Goal: Task Accomplishment & Management: Manage account settings

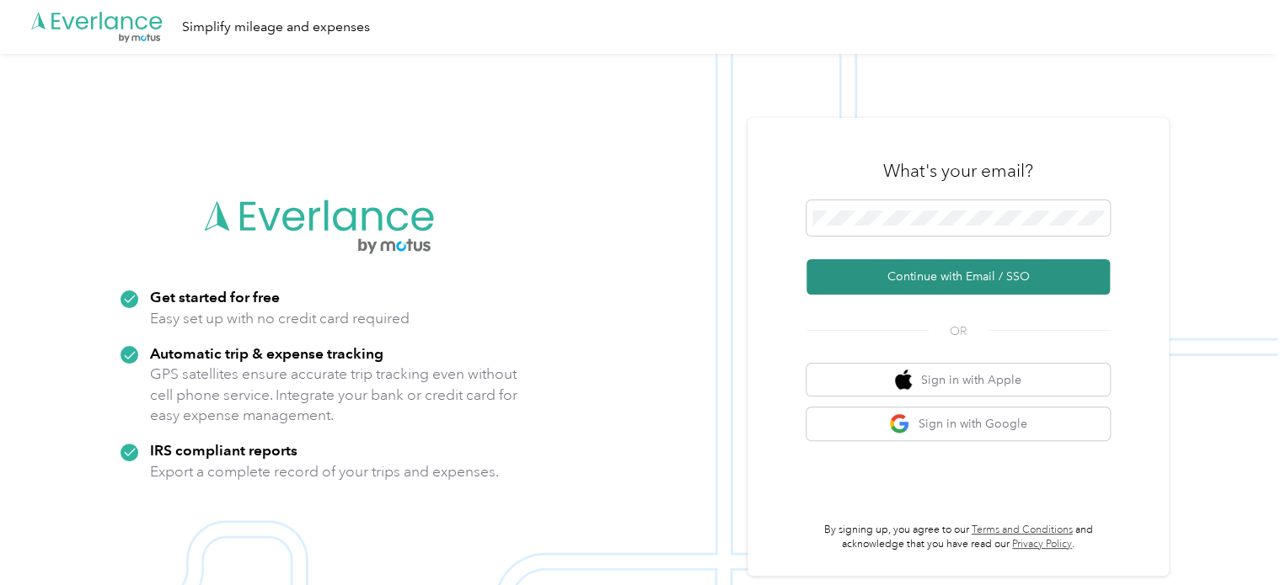
click at [972, 287] on button "Continue with Email / SSO" at bounding box center [957, 276] width 303 height 35
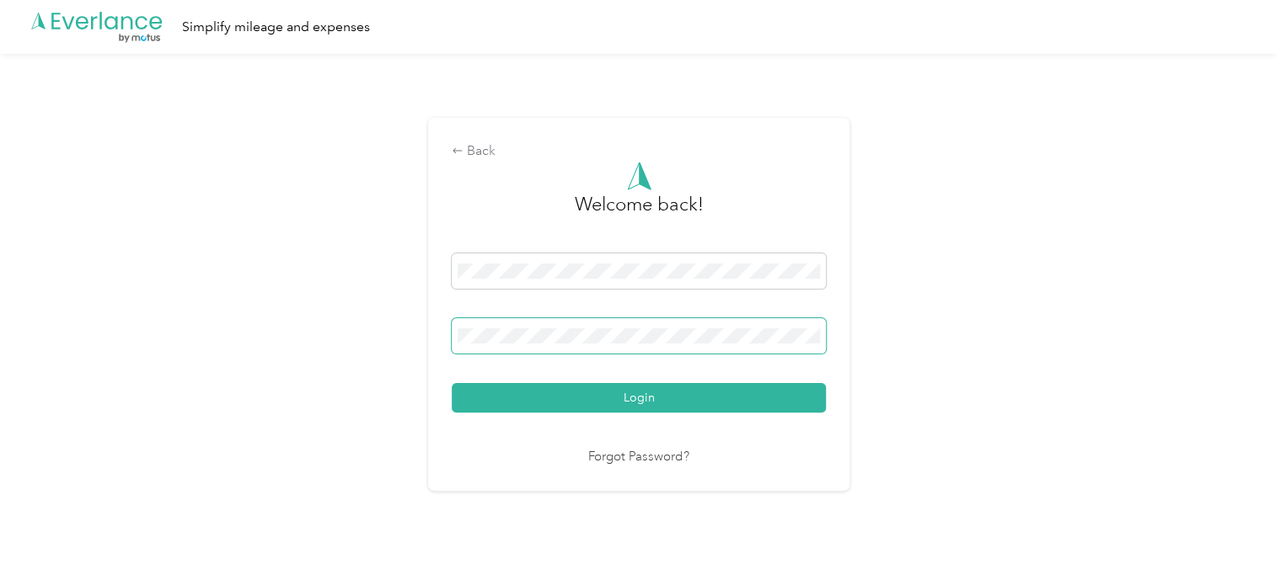
click at [452, 383] on button "Login" at bounding box center [639, 397] width 374 height 29
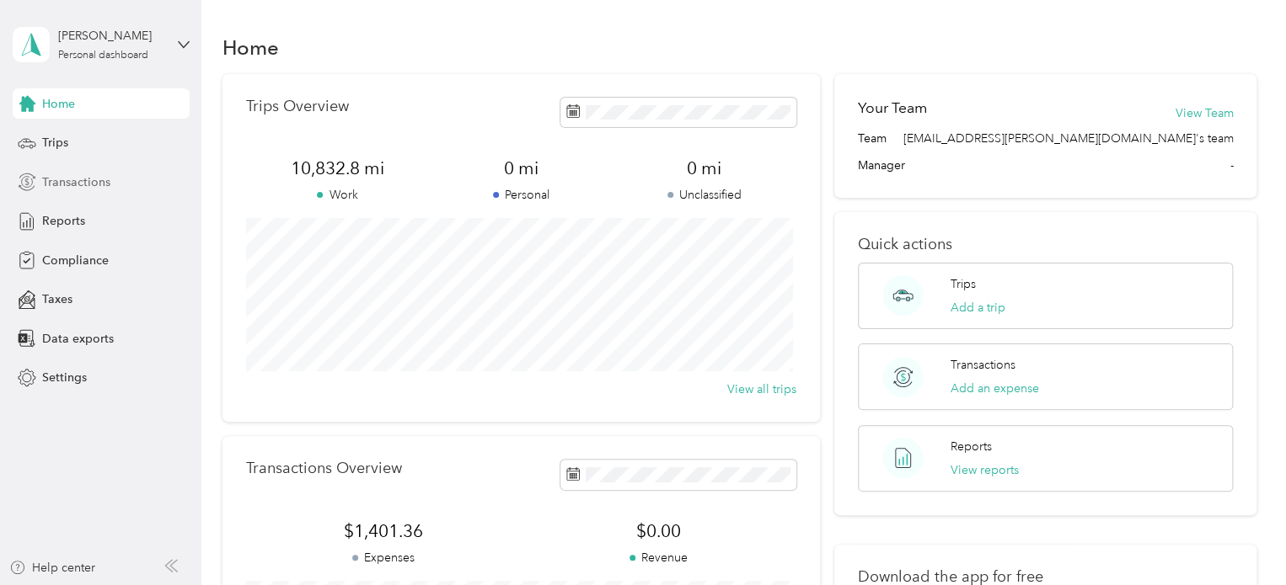
click at [77, 174] on span "Transactions" at bounding box center [76, 183] width 68 height 18
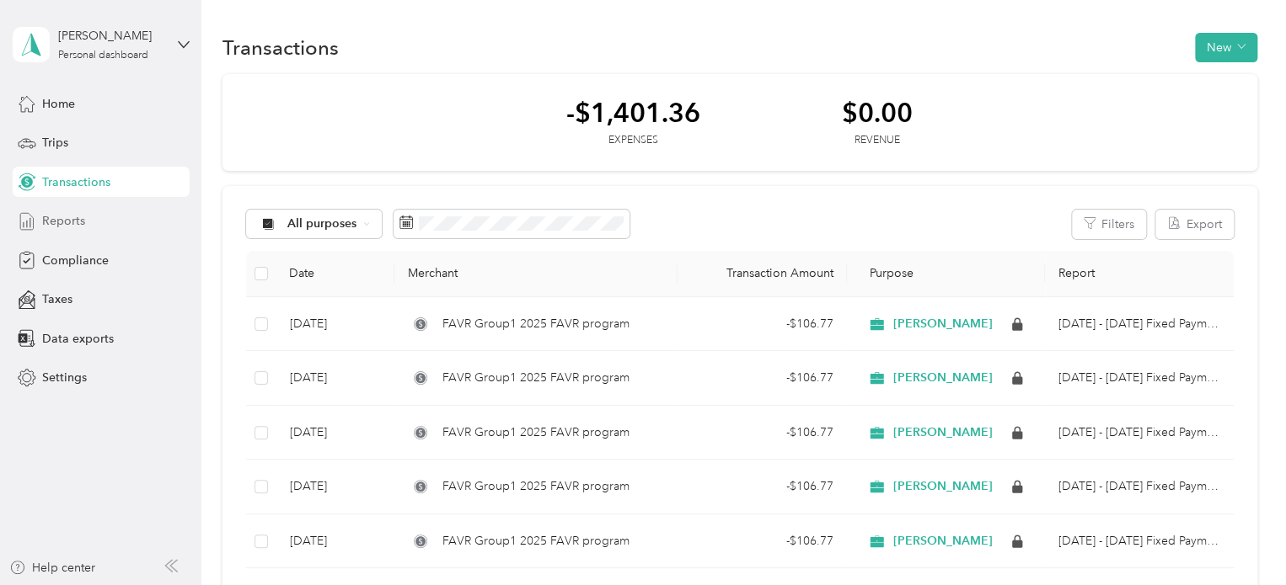
click at [70, 220] on span "Reports" at bounding box center [63, 221] width 43 height 18
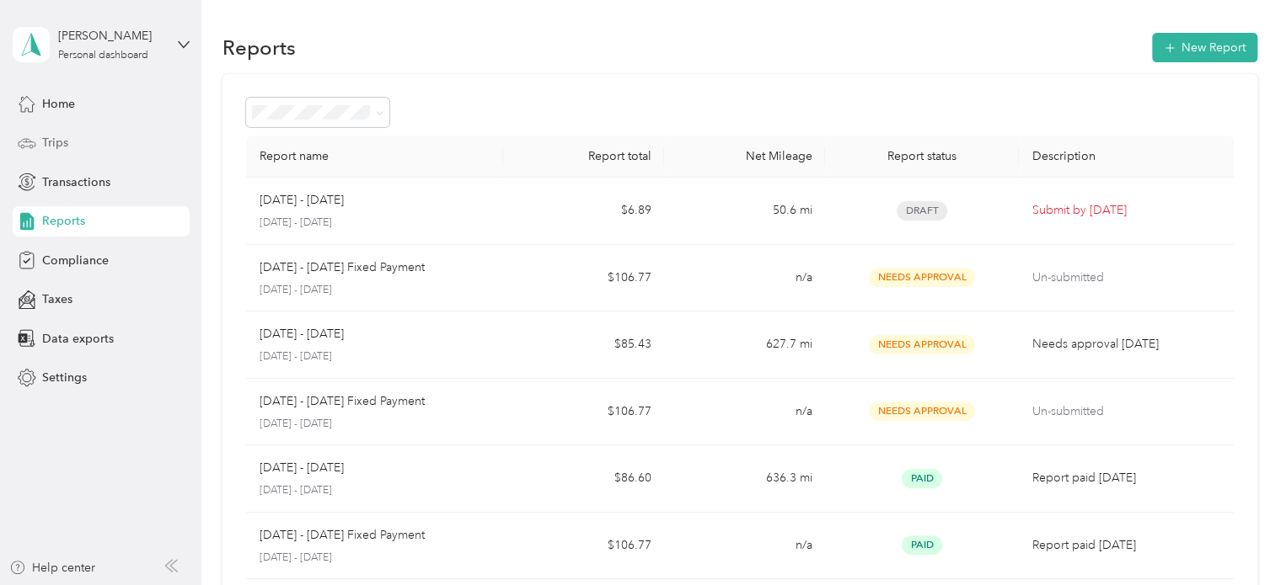
click at [62, 138] on span "Trips" at bounding box center [55, 143] width 26 height 18
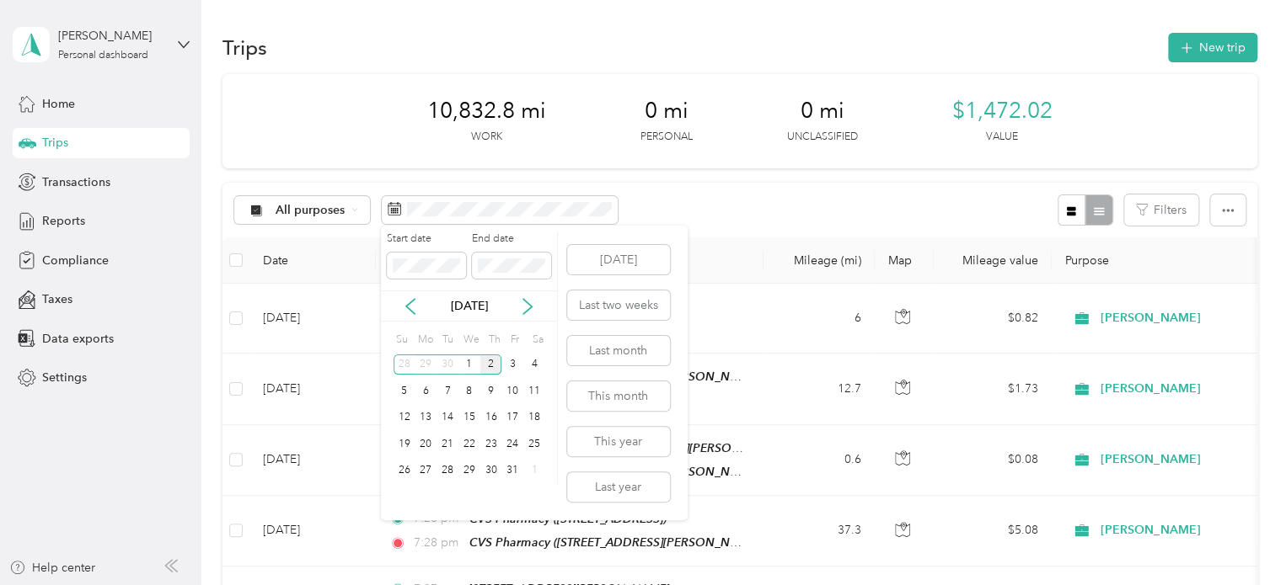
click at [492, 361] on div "2" at bounding box center [491, 365] width 22 height 21
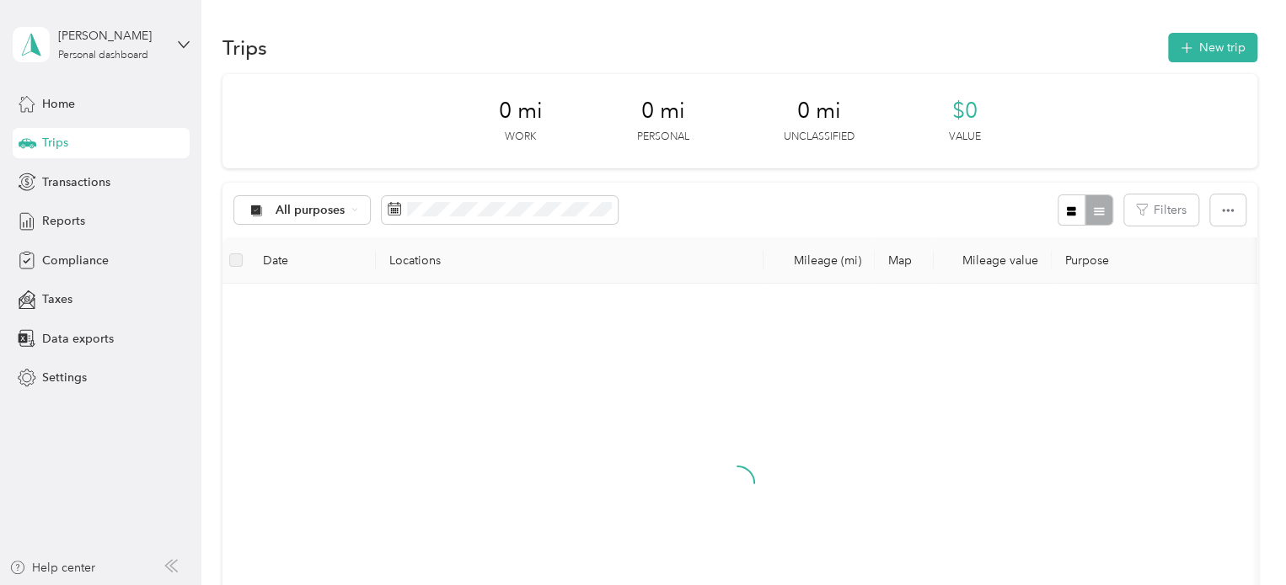
click at [492, 361] on div "2" at bounding box center [491, 355] width 22 height 21
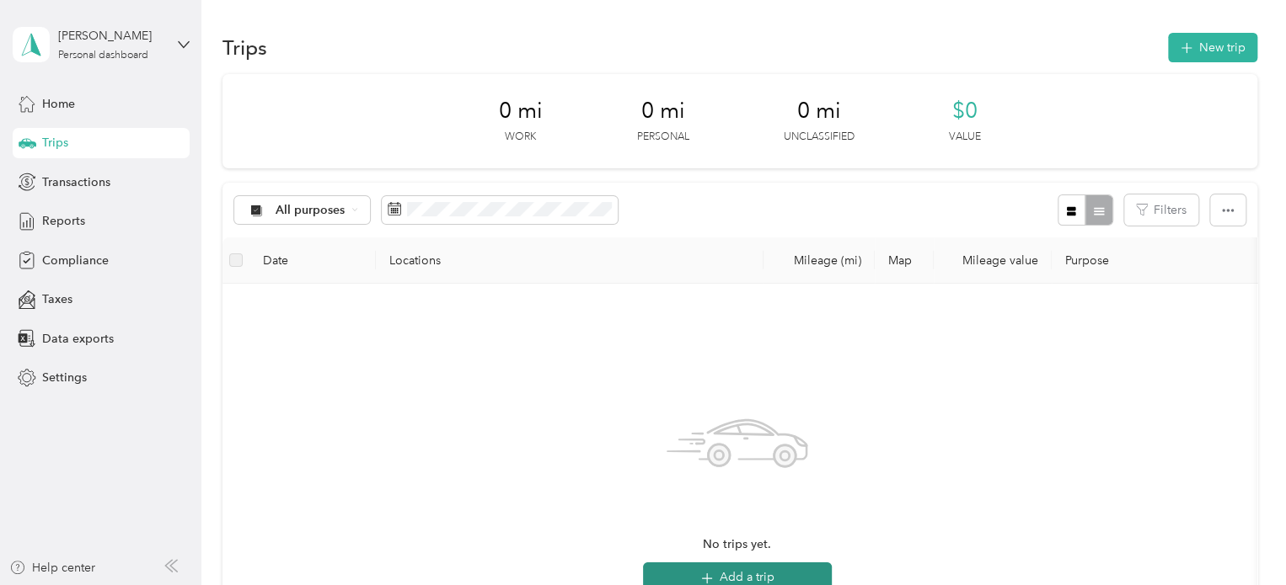
click at [758, 575] on button "Add a trip" at bounding box center [737, 578] width 189 height 30
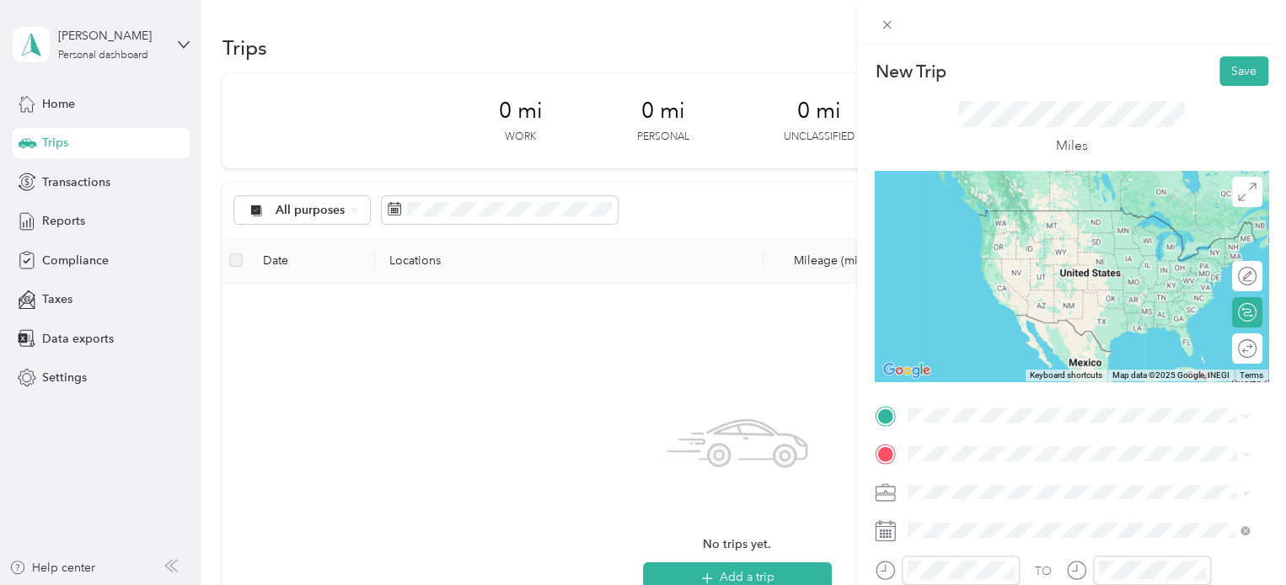
click at [994, 209] on span "[STREET_ADDRESS][US_STATE]" at bounding box center [1023, 201] width 168 height 15
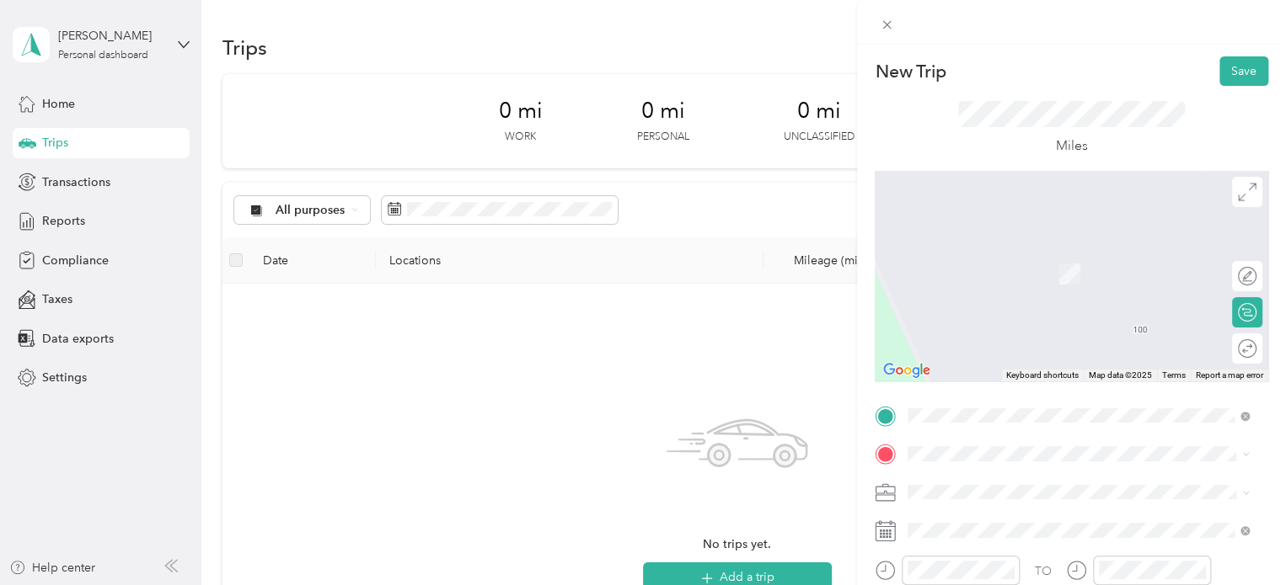
click at [1049, 269] on div "TEAM Ingles Supermarket [STREET_ADDRESS]" at bounding box center [1021, 266] width 165 height 41
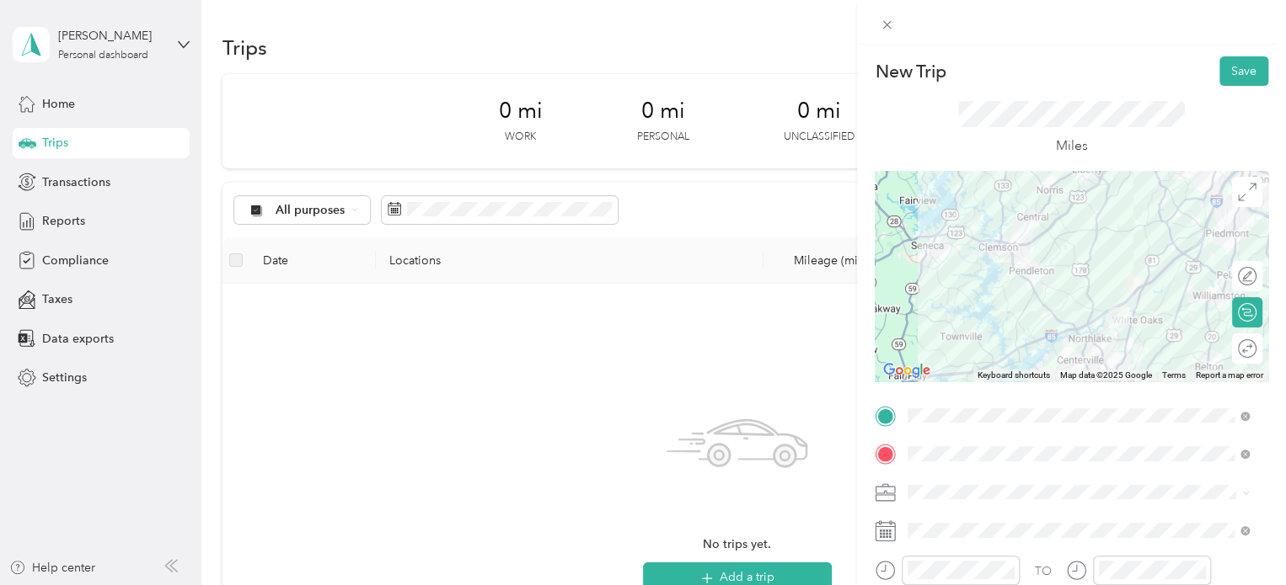
click at [1011, 272] on div at bounding box center [1070, 276] width 393 height 211
click at [1072, 266] on div at bounding box center [1070, 276] width 393 height 211
click at [1086, 281] on div at bounding box center [1070, 276] width 393 height 211
click at [1012, 275] on div at bounding box center [1070, 276] width 393 height 211
click at [1228, 66] on button "Save" at bounding box center [1243, 70] width 49 height 29
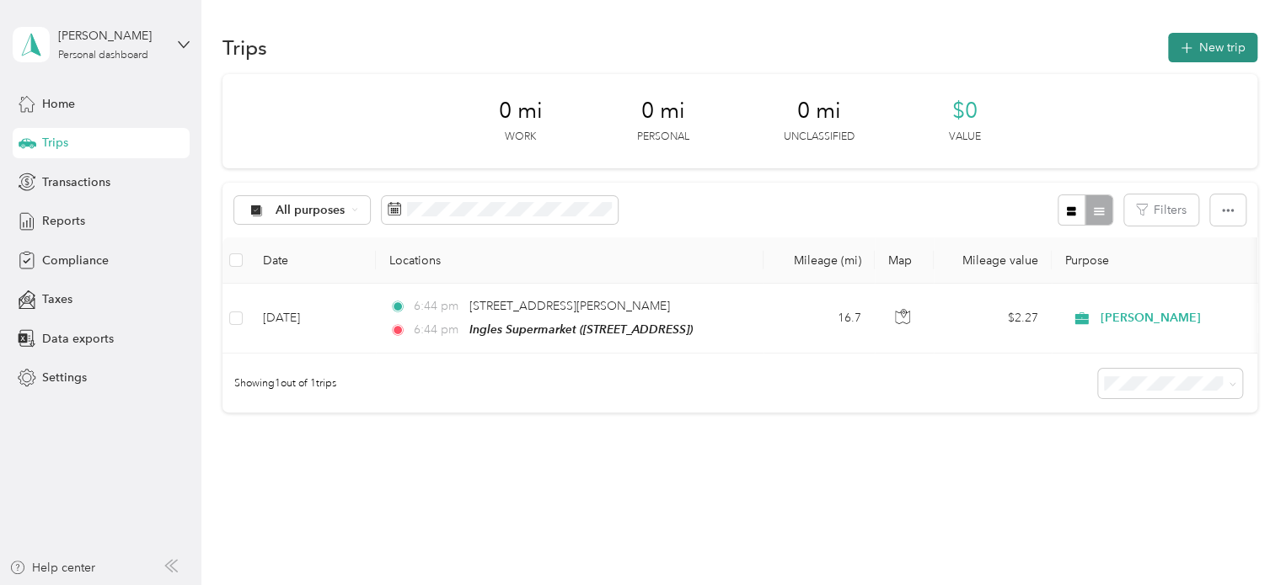
click at [1200, 60] on button "New trip" at bounding box center [1212, 47] width 89 height 29
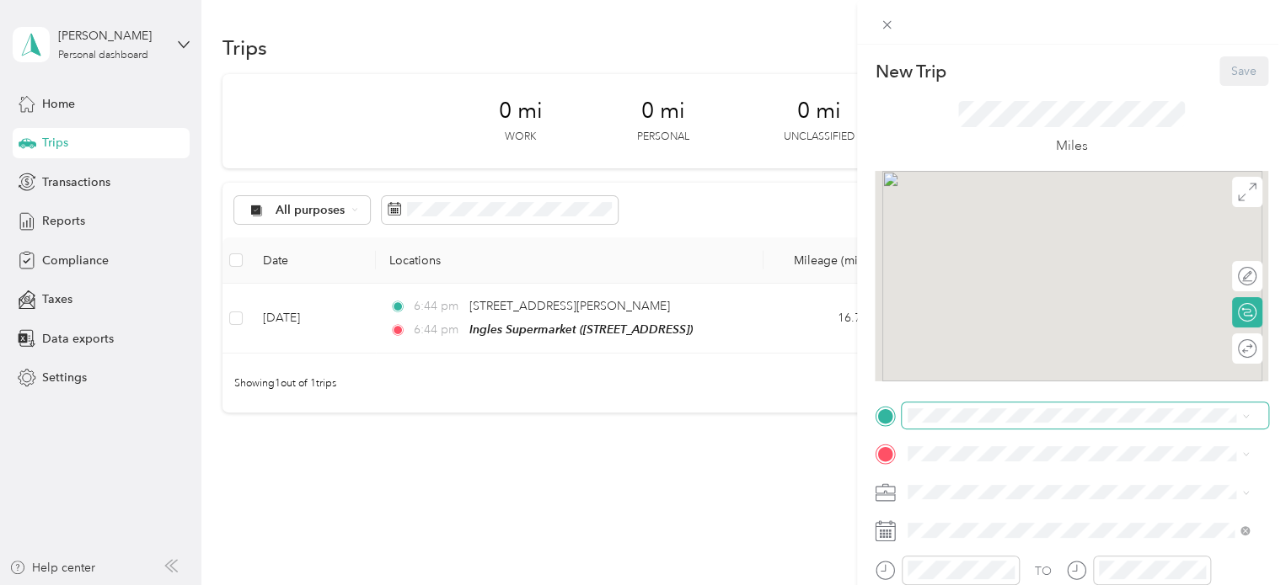
click at [981, 407] on span at bounding box center [1084, 416] width 366 height 27
click at [1046, 301] on span "[STREET_ADDRESS]" at bounding box center [992, 293] width 107 height 14
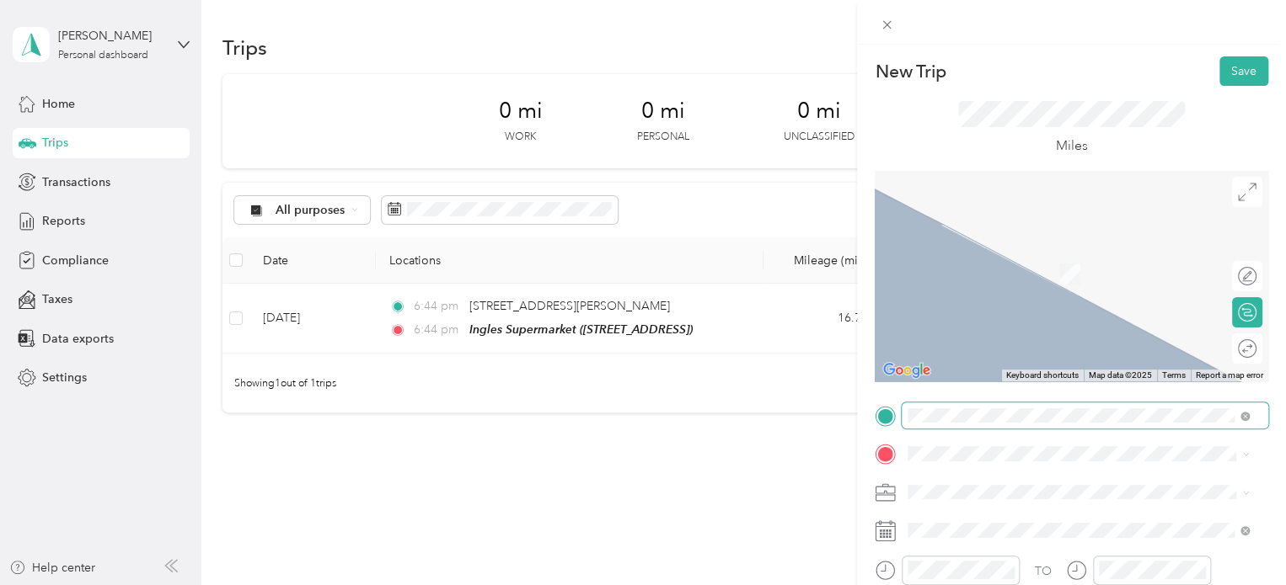
click at [1238, 417] on span at bounding box center [1241, 416] width 15 height 12
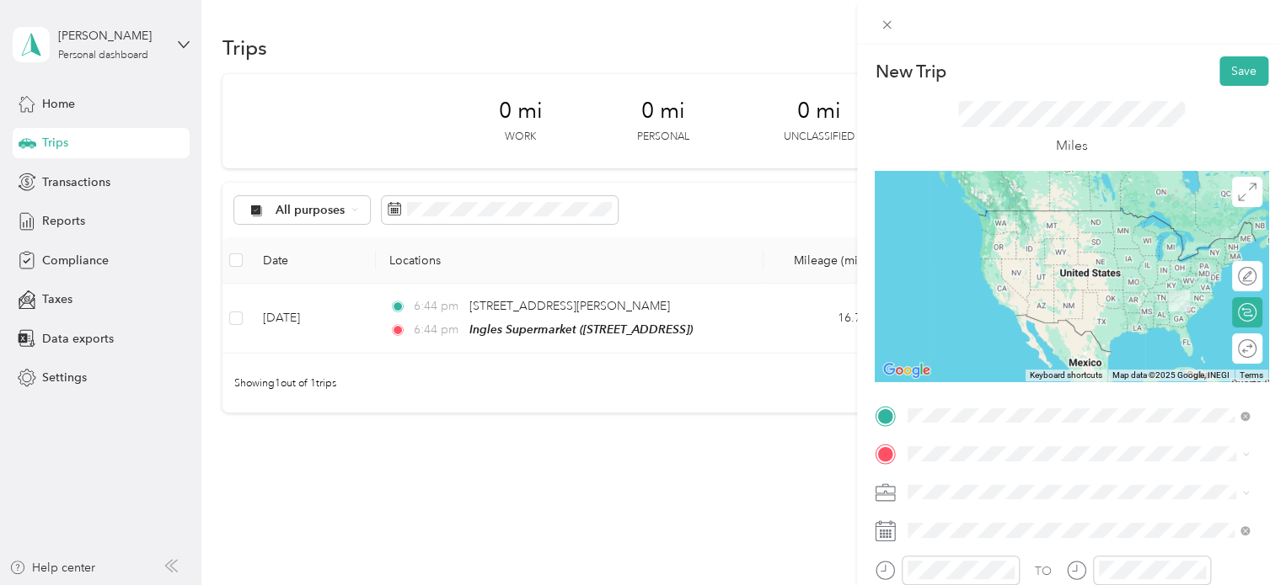
click at [987, 222] on div "TEAM Ingles Supermarket [STREET_ADDRESS]" at bounding box center [1021, 229] width 165 height 41
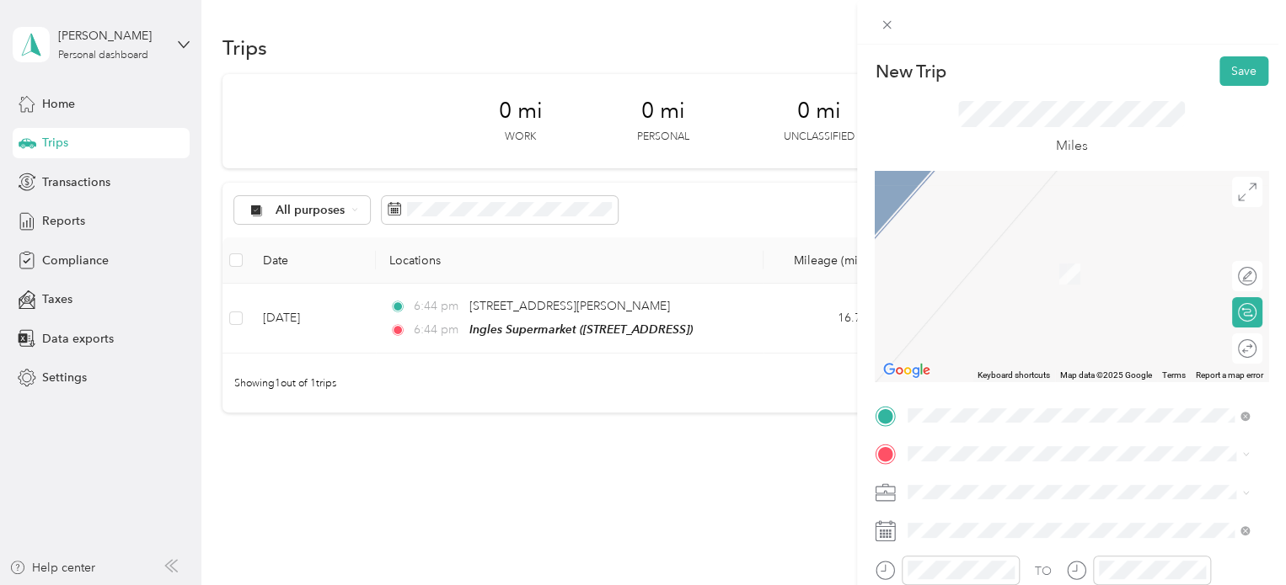
click at [991, 334] on div "TEAM CVS Pharmacy [STREET_ADDRESS]" at bounding box center [1008, 313] width 138 height 41
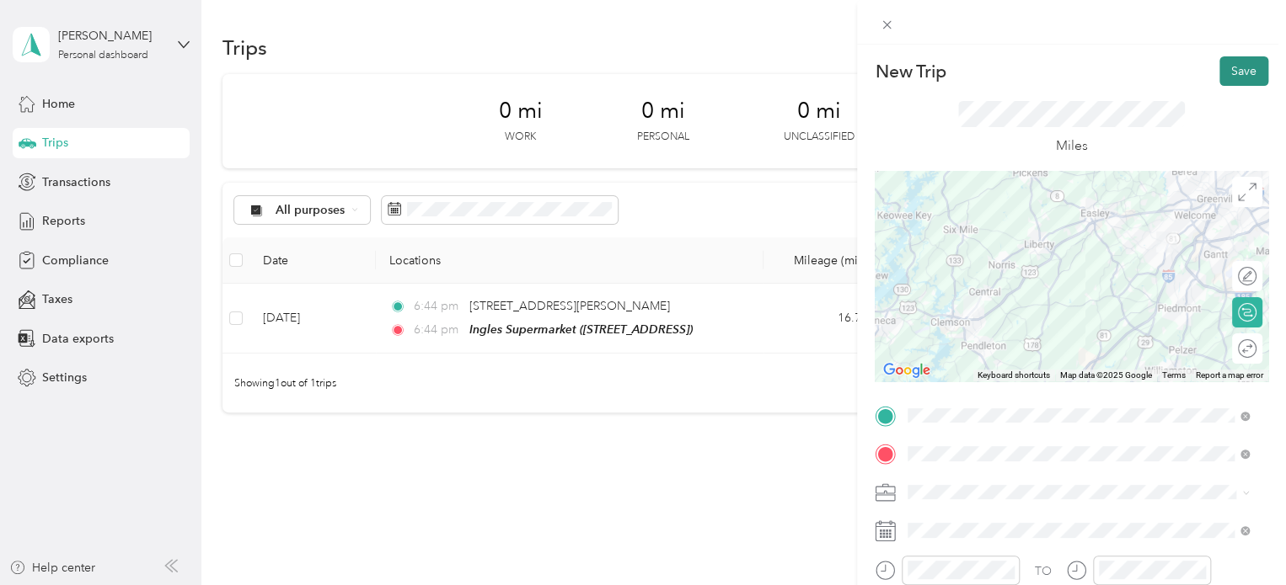
click at [1229, 71] on button "Save" at bounding box center [1243, 70] width 49 height 29
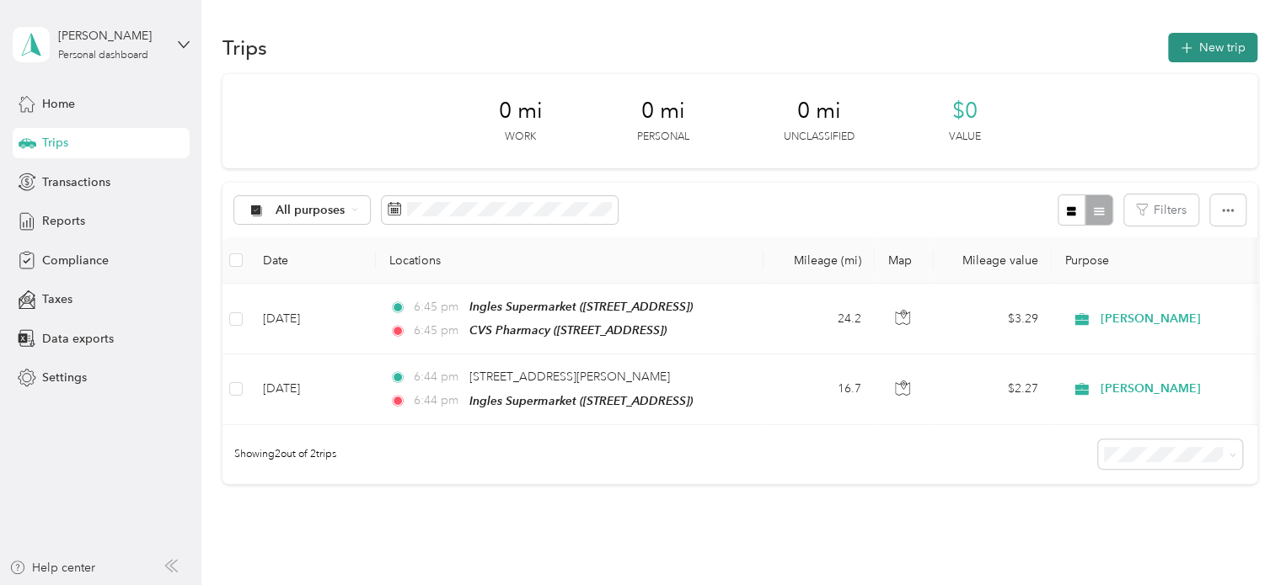
click at [1210, 47] on button "New trip" at bounding box center [1212, 47] width 89 height 29
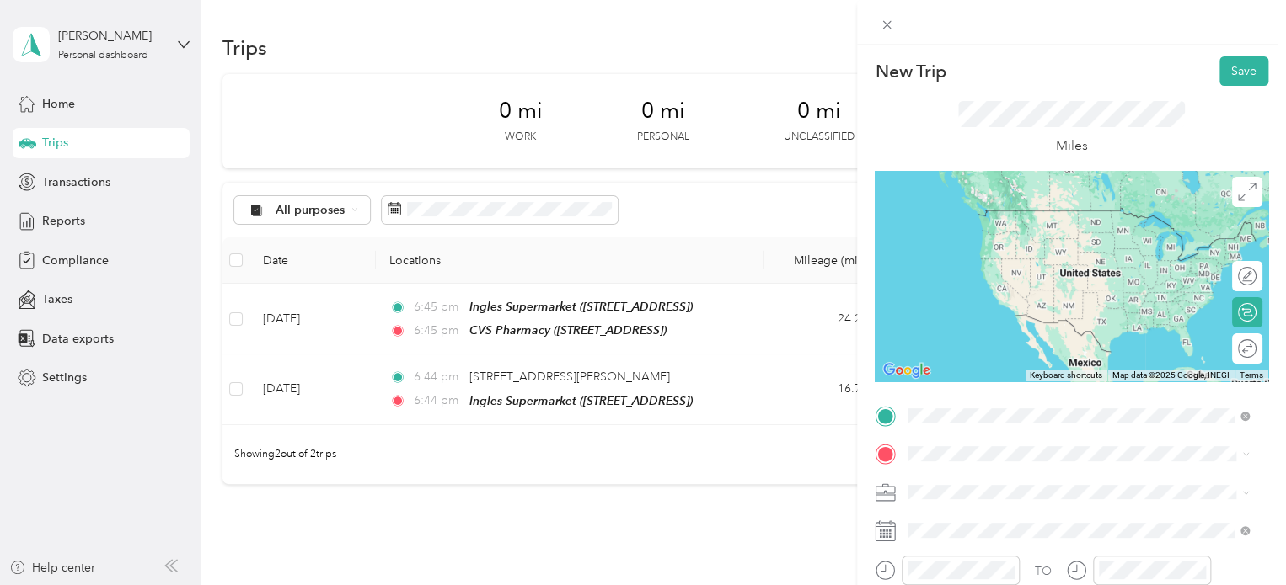
click at [967, 302] on span "[STREET_ADDRESS]" at bounding box center [992, 294] width 107 height 14
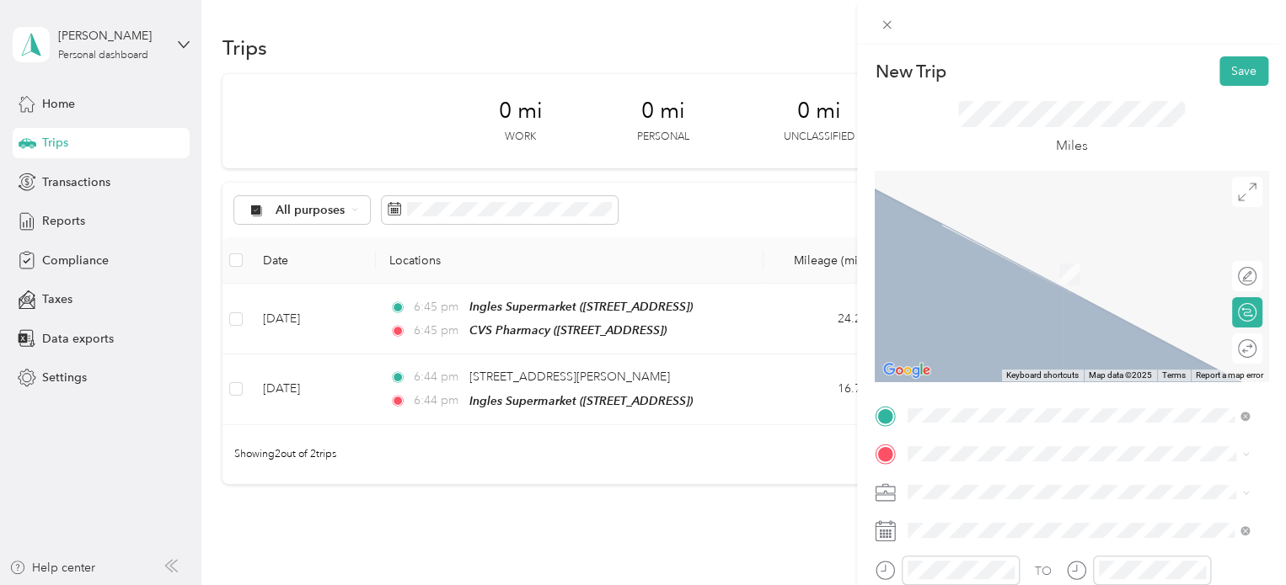
click at [1078, 278] on div "TEAM CVS Pharmacy [STREET_ADDRESS][PERSON_NAME]" at bounding box center [1039, 258] width 201 height 41
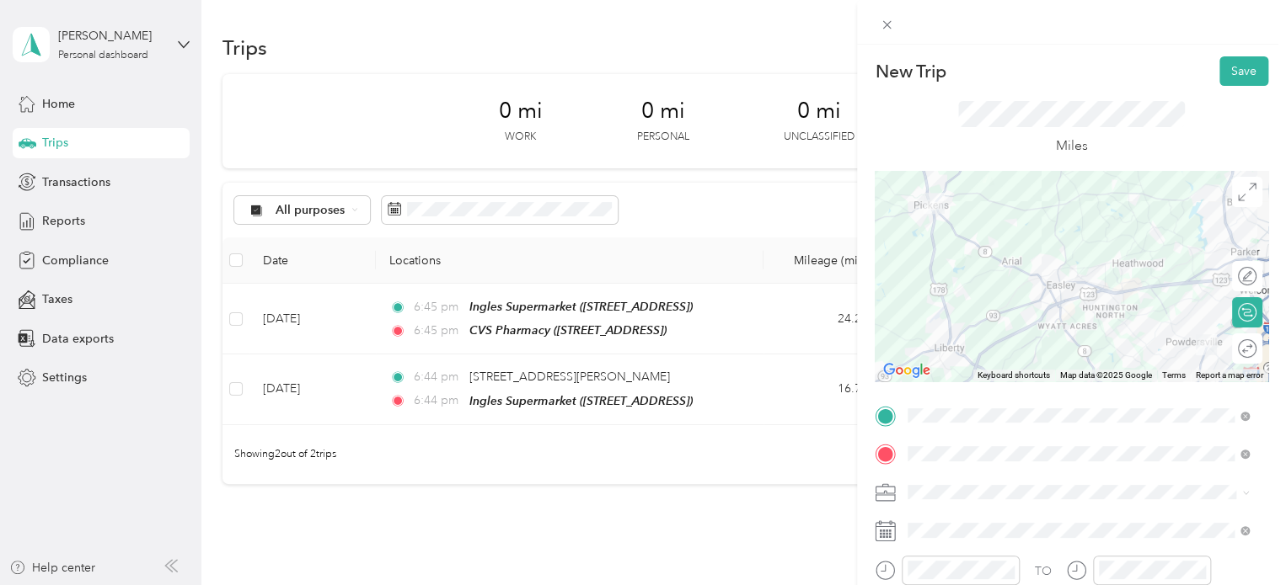
click at [1113, 190] on div at bounding box center [1070, 276] width 393 height 211
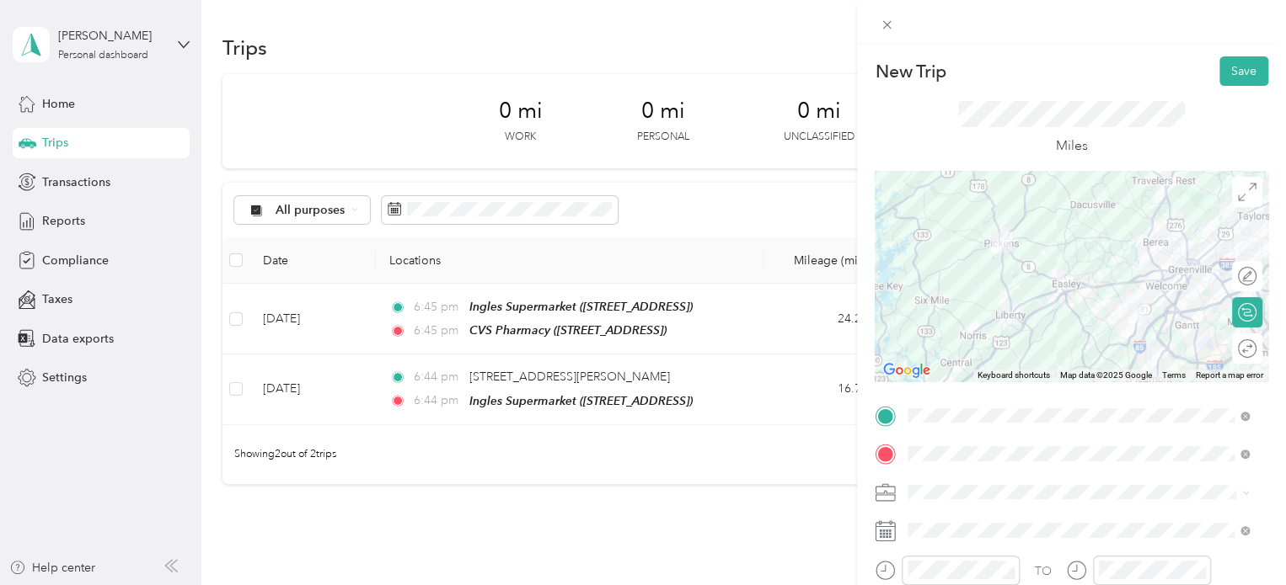
click at [1066, 239] on div at bounding box center [1070, 276] width 393 height 211
click at [1070, 281] on div at bounding box center [1070, 276] width 393 height 211
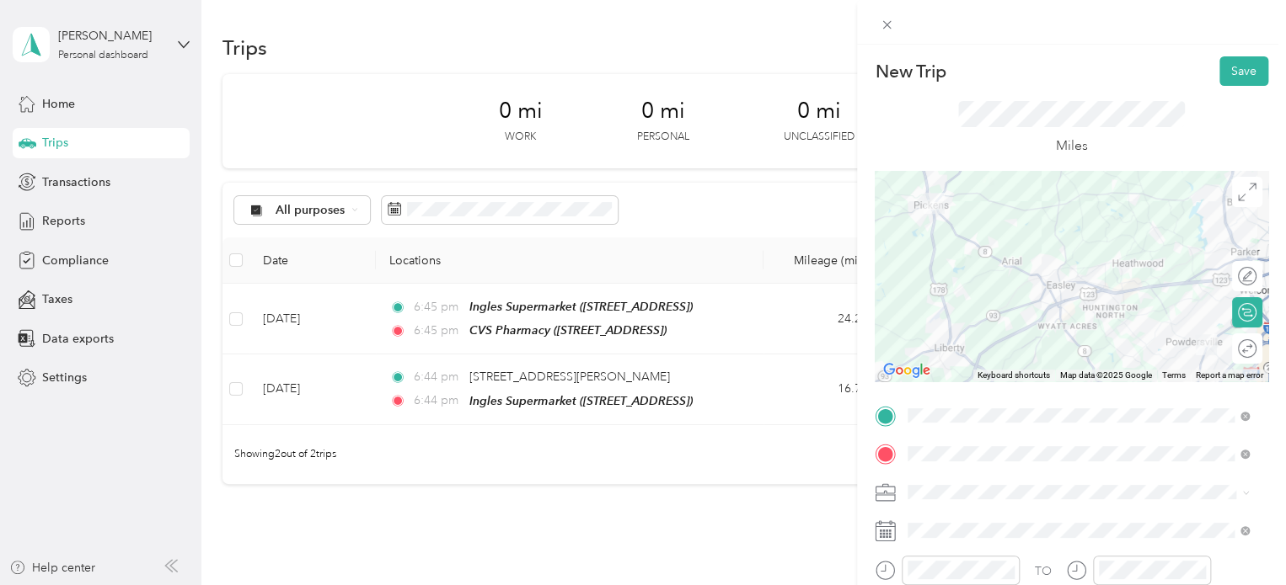
click at [1083, 268] on div at bounding box center [1070, 276] width 393 height 211
click at [1088, 286] on div at bounding box center [1070, 276] width 393 height 211
click at [1140, 227] on div at bounding box center [1070, 276] width 393 height 211
click at [1080, 195] on div at bounding box center [1070, 276] width 393 height 211
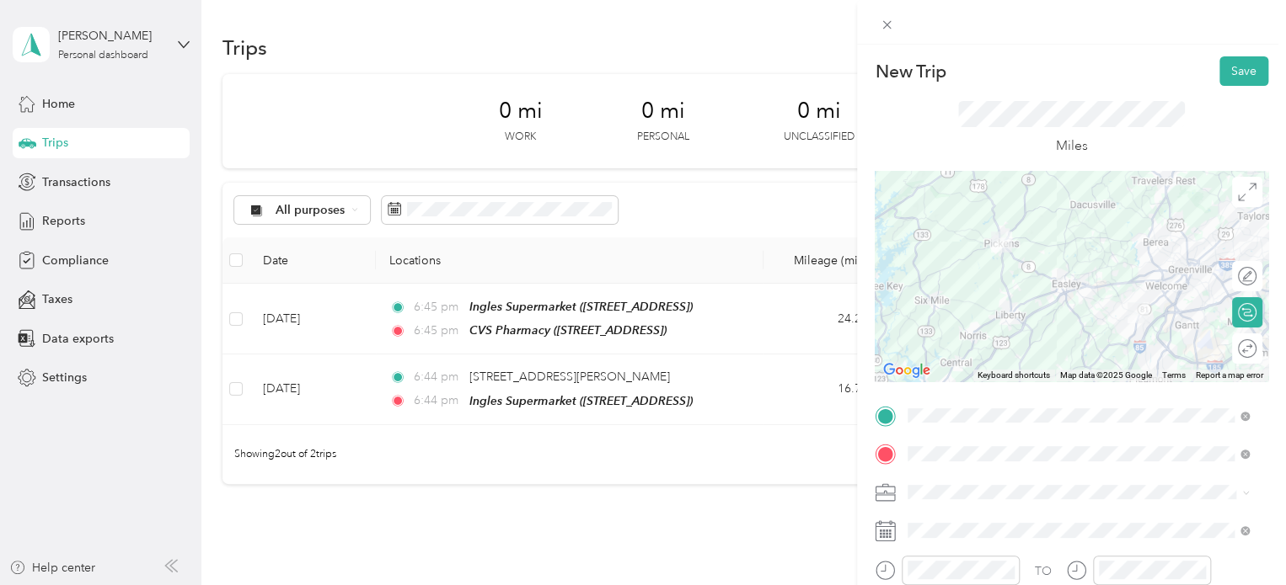
click at [1078, 275] on div at bounding box center [1070, 276] width 393 height 211
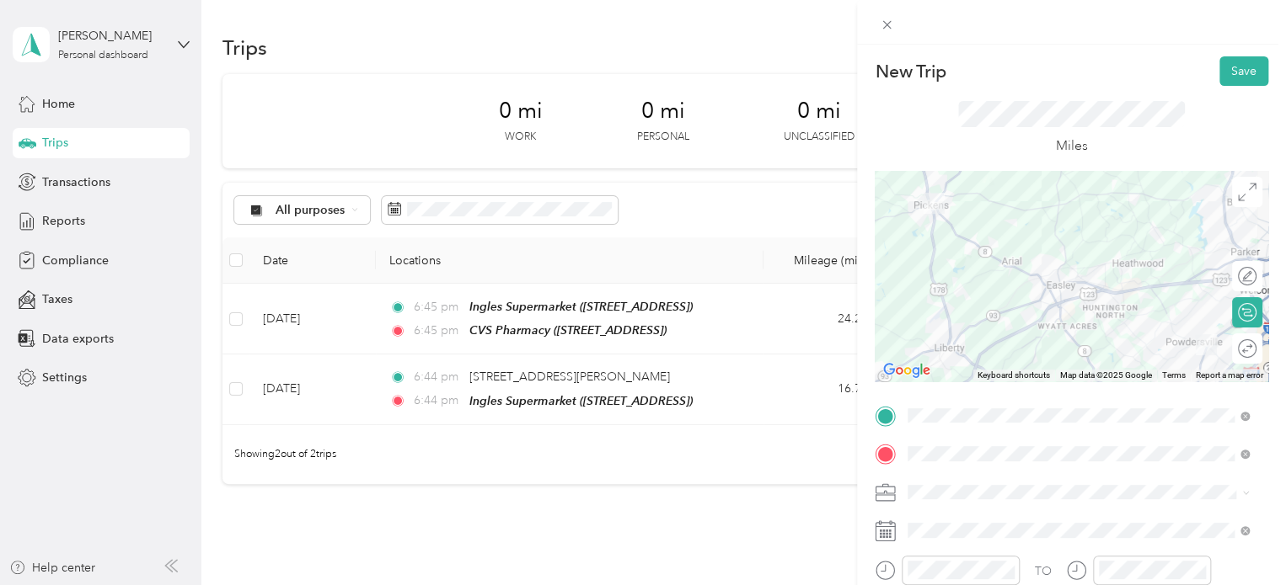
click at [1078, 266] on div at bounding box center [1070, 276] width 393 height 211
click at [1088, 265] on div at bounding box center [1070, 276] width 393 height 211
click at [987, 259] on div at bounding box center [1070, 276] width 393 height 211
click at [1086, 269] on div at bounding box center [1070, 276] width 393 height 211
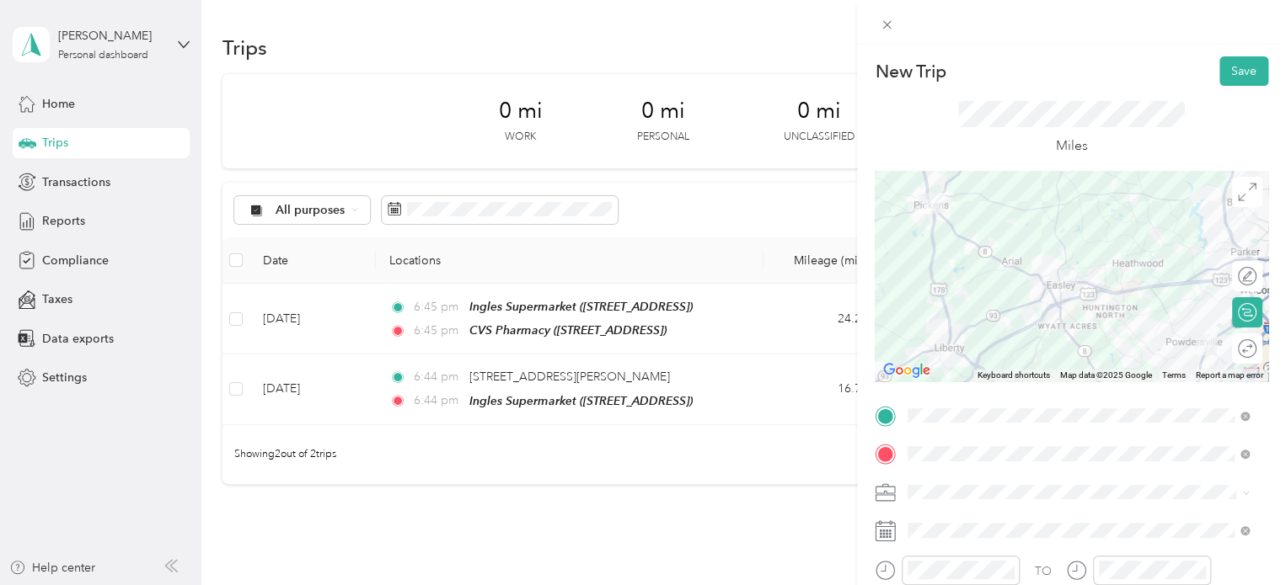
click at [1080, 267] on div at bounding box center [1070, 276] width 393 height 211
click at [1225, 68] on button "Save" at bounding box center [1243, 70] width 49 height 29
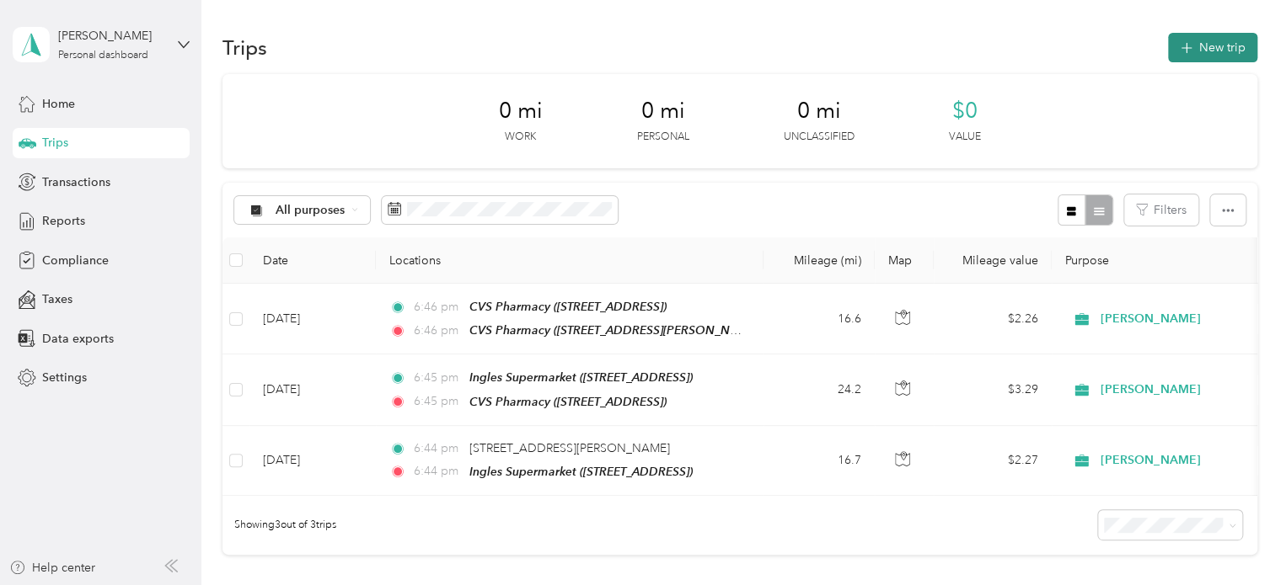
click at [1200, 56] on button "New trip" at bounding box center [1212, 47] width 89 height 29
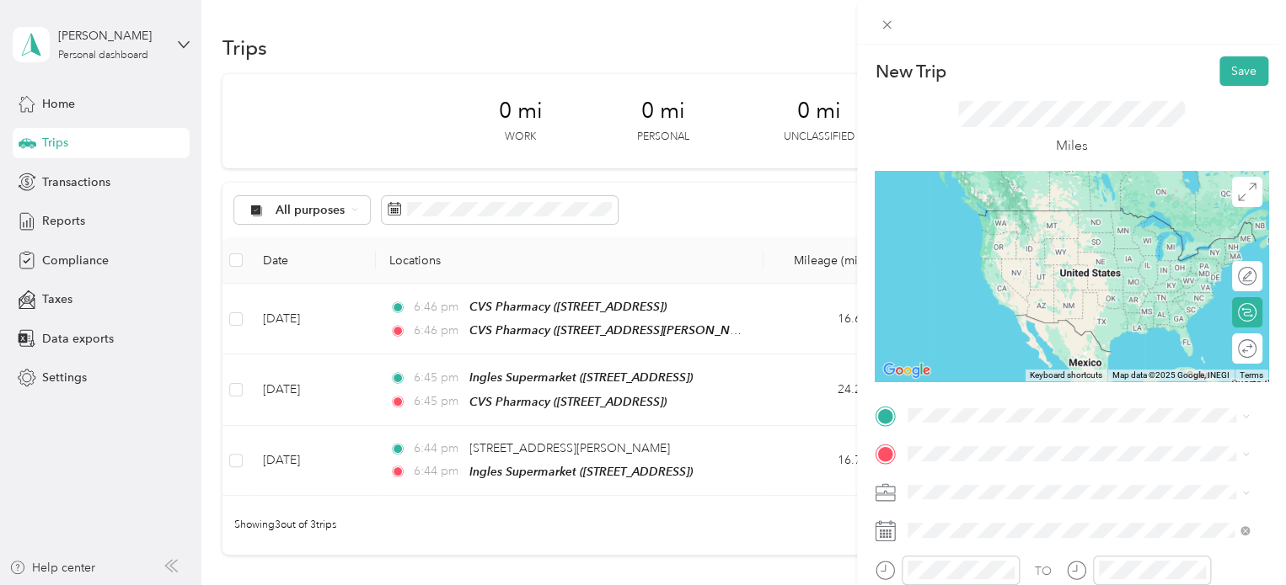
click at [998, 228] on div "TEAM CVS Pharmacy [STREET_ADDRESS][PERSON_NAME]" at bounding box center [1039, 220] width 201 height 41
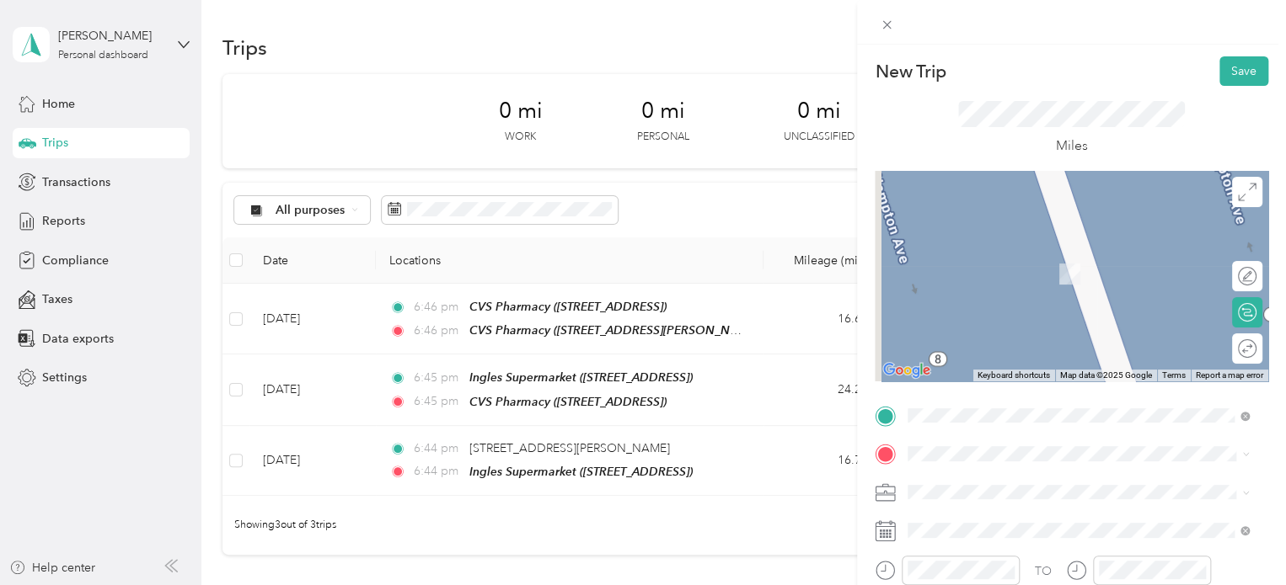
click at [1061, 270] on div "TEAM Publix Super Market [STREET_ADDRESS]" at bounding box center [1039, 258] width 201 height 41
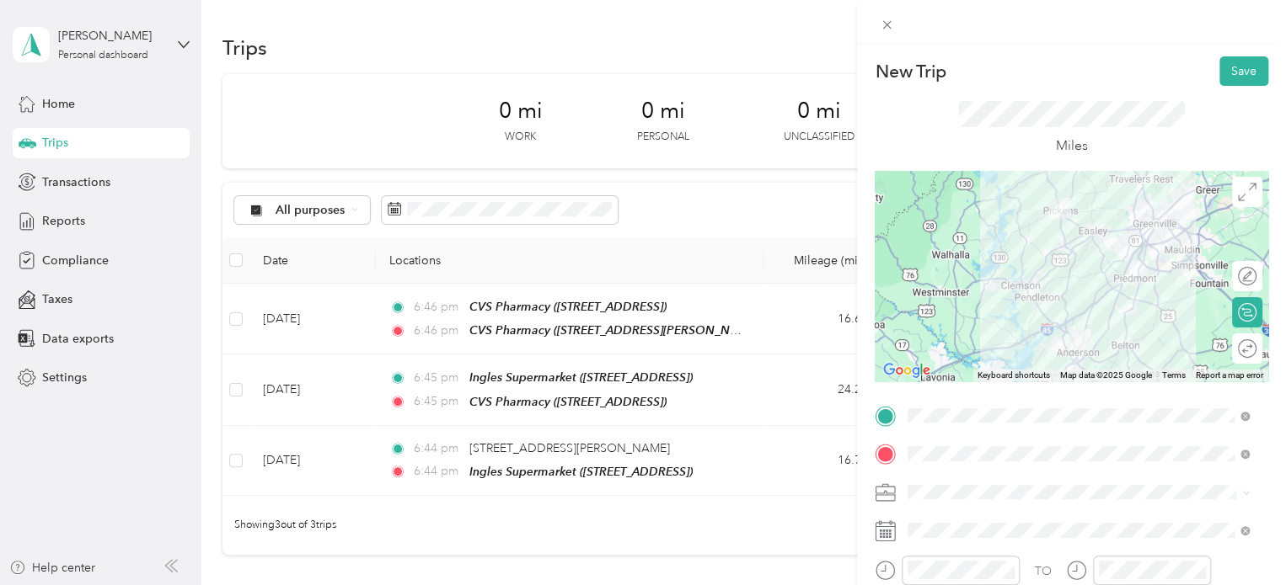
click at [1088, 243] on div at bounding box center [1070, 276] width 393 height 211
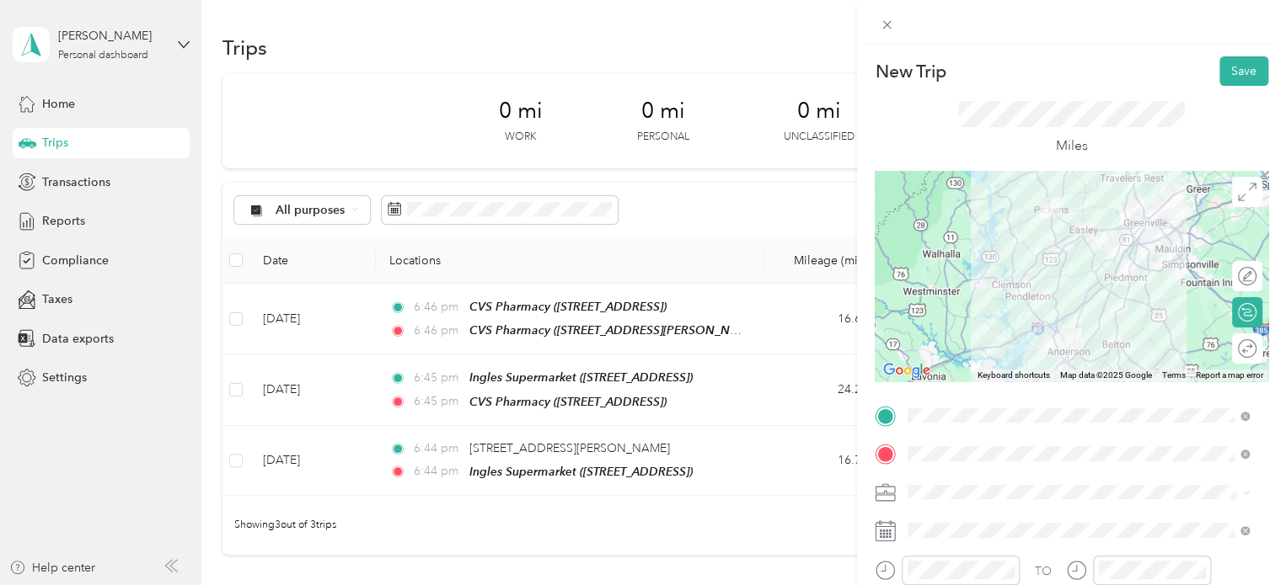
click at [1048, 285] on div at bounding box center [1070, 276] width 393 height 211
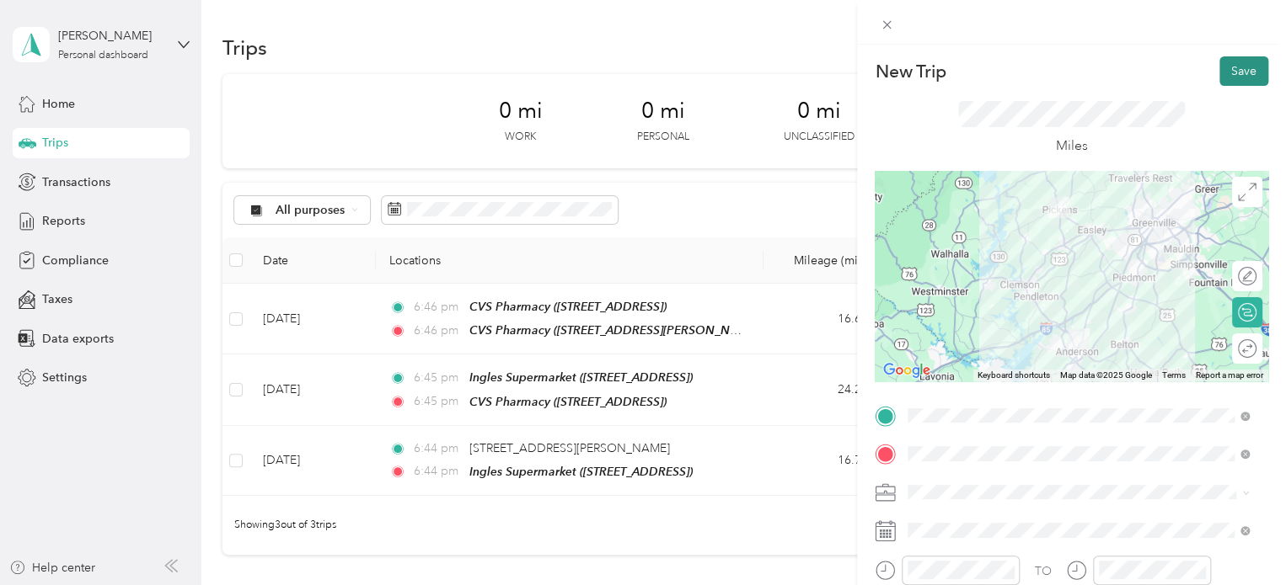
click at [1224, 78] on button "Save" at bounding box center [1243, 70] width 49 height 29
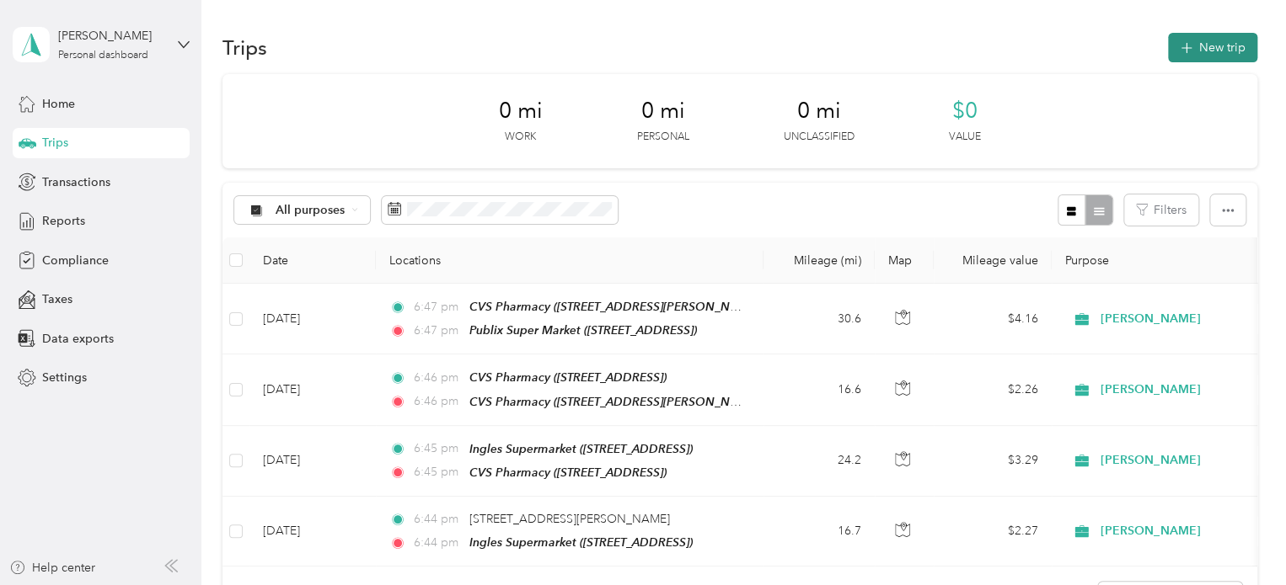
click at [1223, 49] on button "New trip" at bounding box center [1212, 47] width 89 height 29
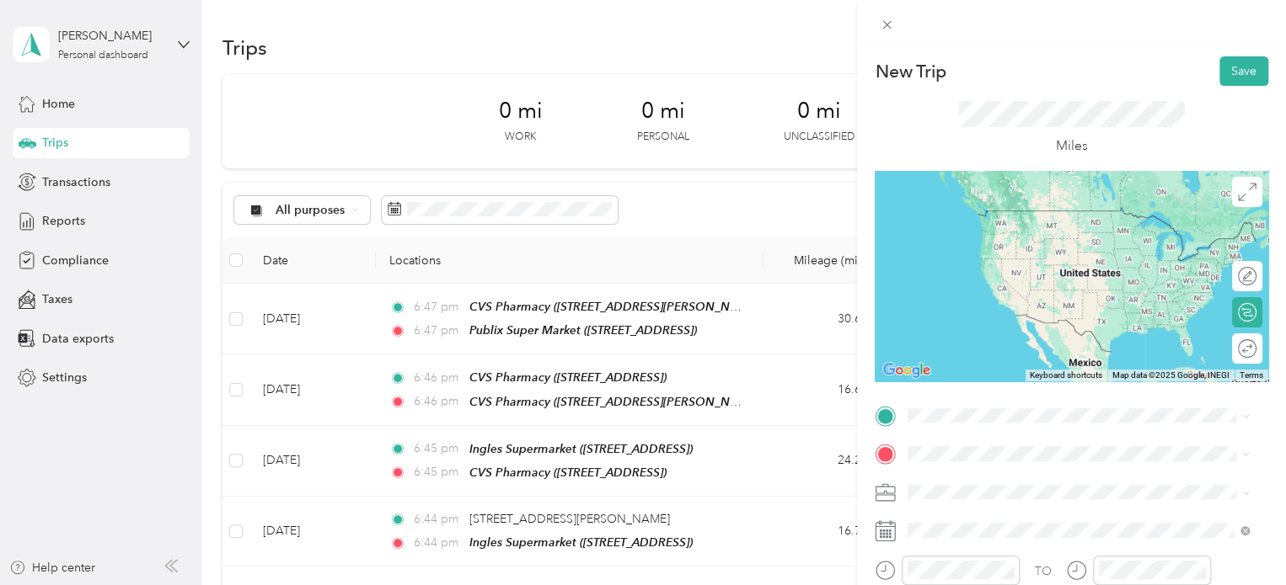
click at [1064, 232] on div "TEAM Publix Super Market [STREET_ADDRESS]" at bounding box center [1039, 221] width 201 height 41
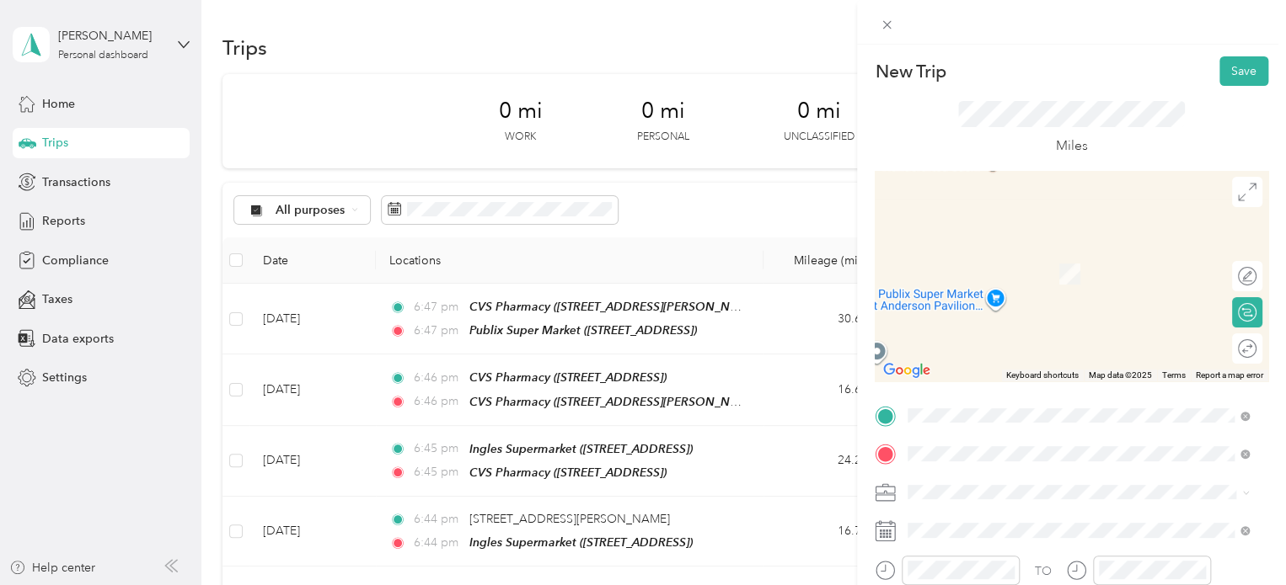
click at [1008, 252] on span "[STREET_ADDRESS][US_STATE]" at bounding box center [1023, 249] width 168 height 15
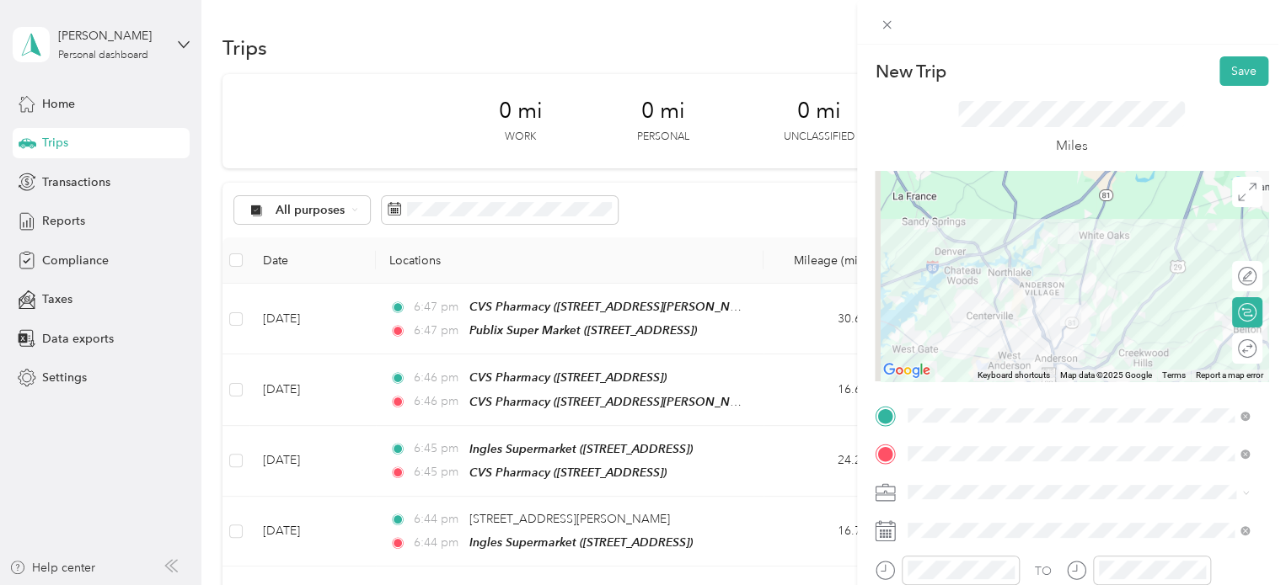
click at [1095, 264] on div at bounding box center [1070, 276] width 393 height 211
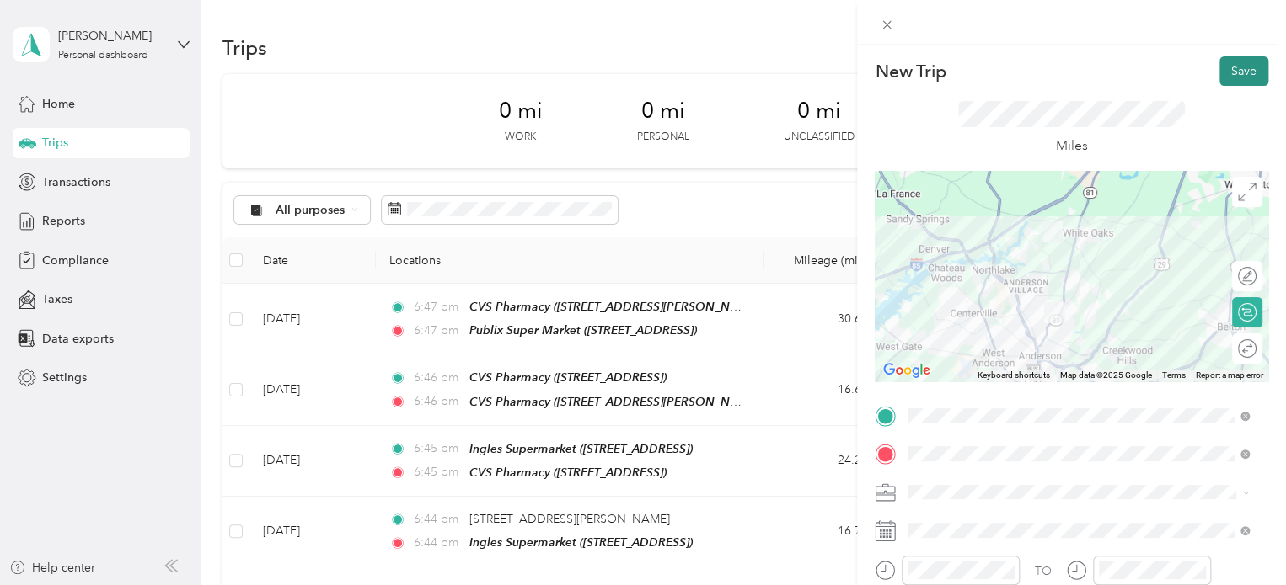
click at [1227, 66] on button "Save" at bounding box center [1243, 70] width 49 height 29
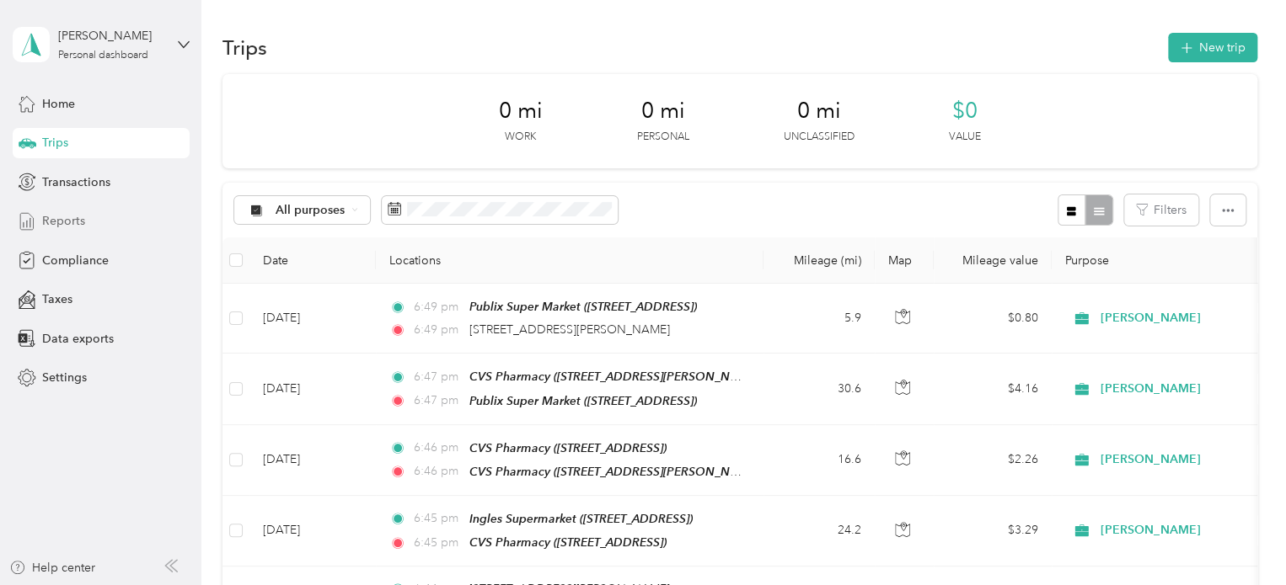
click at [57, 218] on span "Reports" at bounding box center [63, 221] width 43 height 18
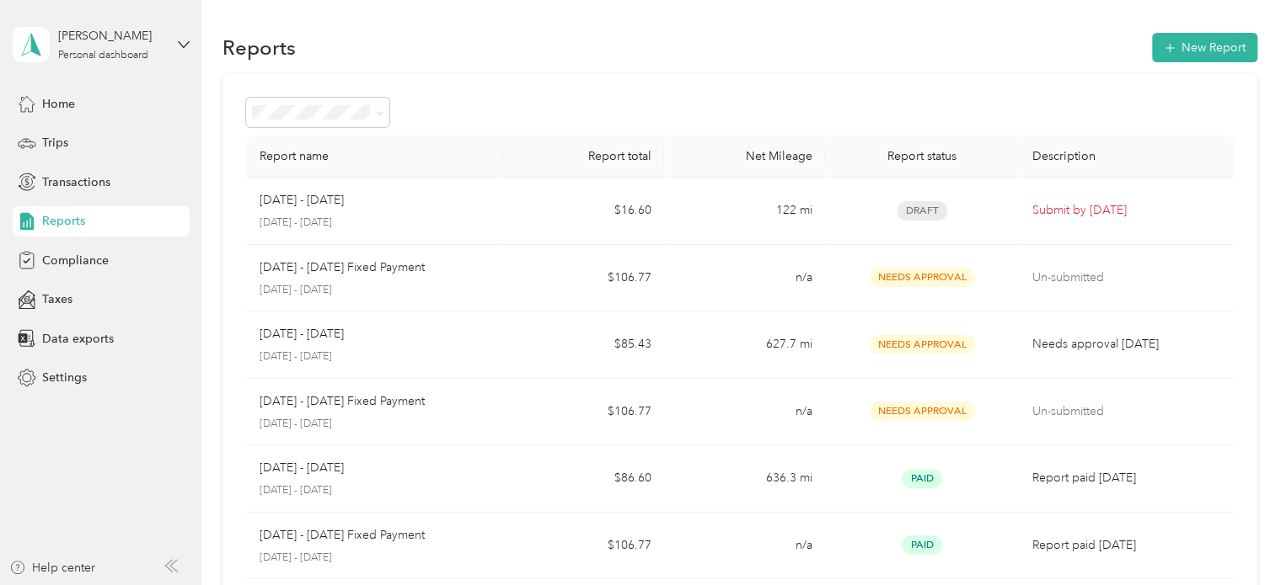
click at [165, 43] on div "[PERSON_NAME] Personal dashboard" at bounding box center [101, 44] width 177 height 59
click at [82, 133] on div "Log out" at bounding box center [59, 129] width 65 height 18
